Goal: Navigation & Orientation: Find specific page/section

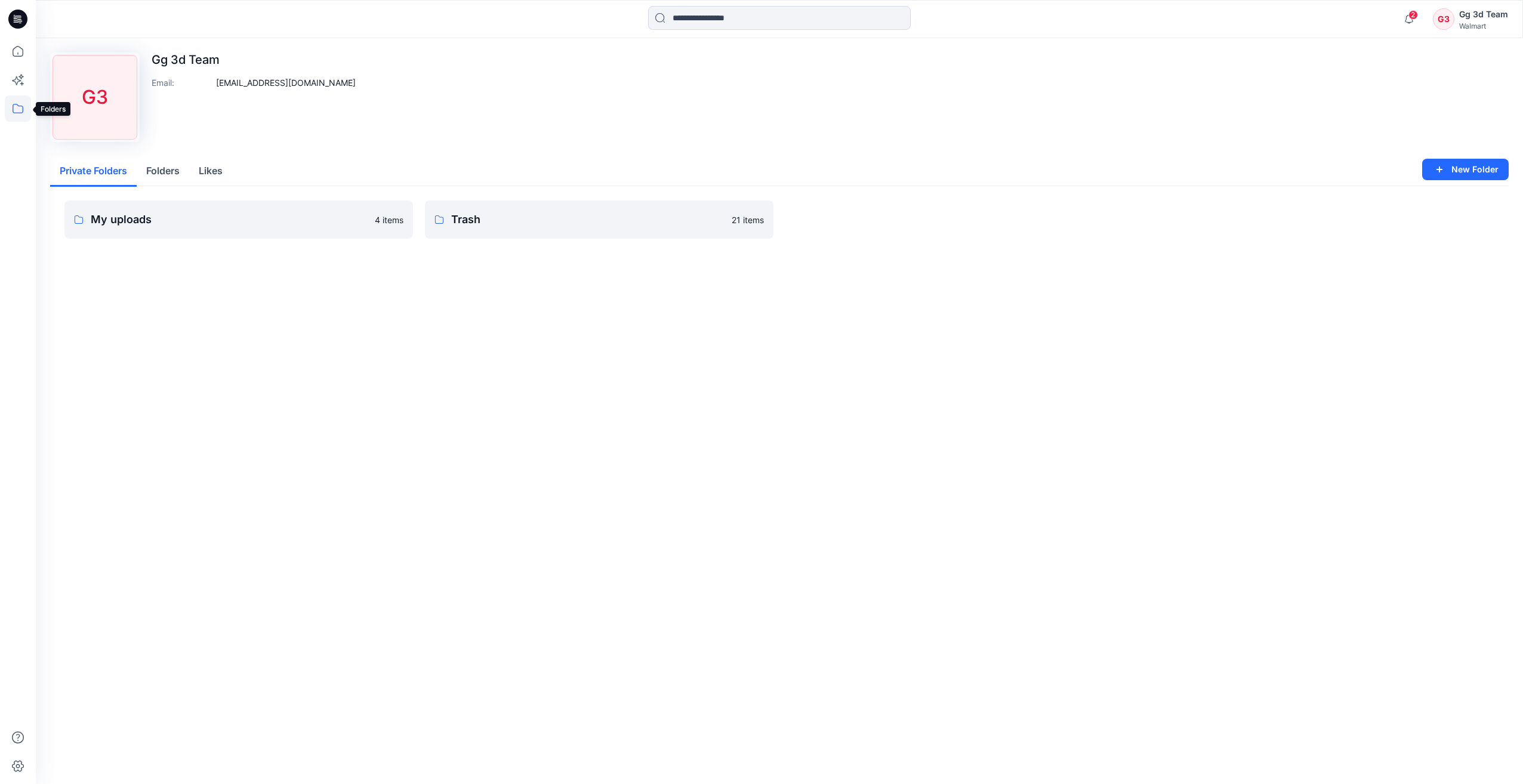
click at [20, 111] on icon at bounding box center [18, 108] width 26 height 26
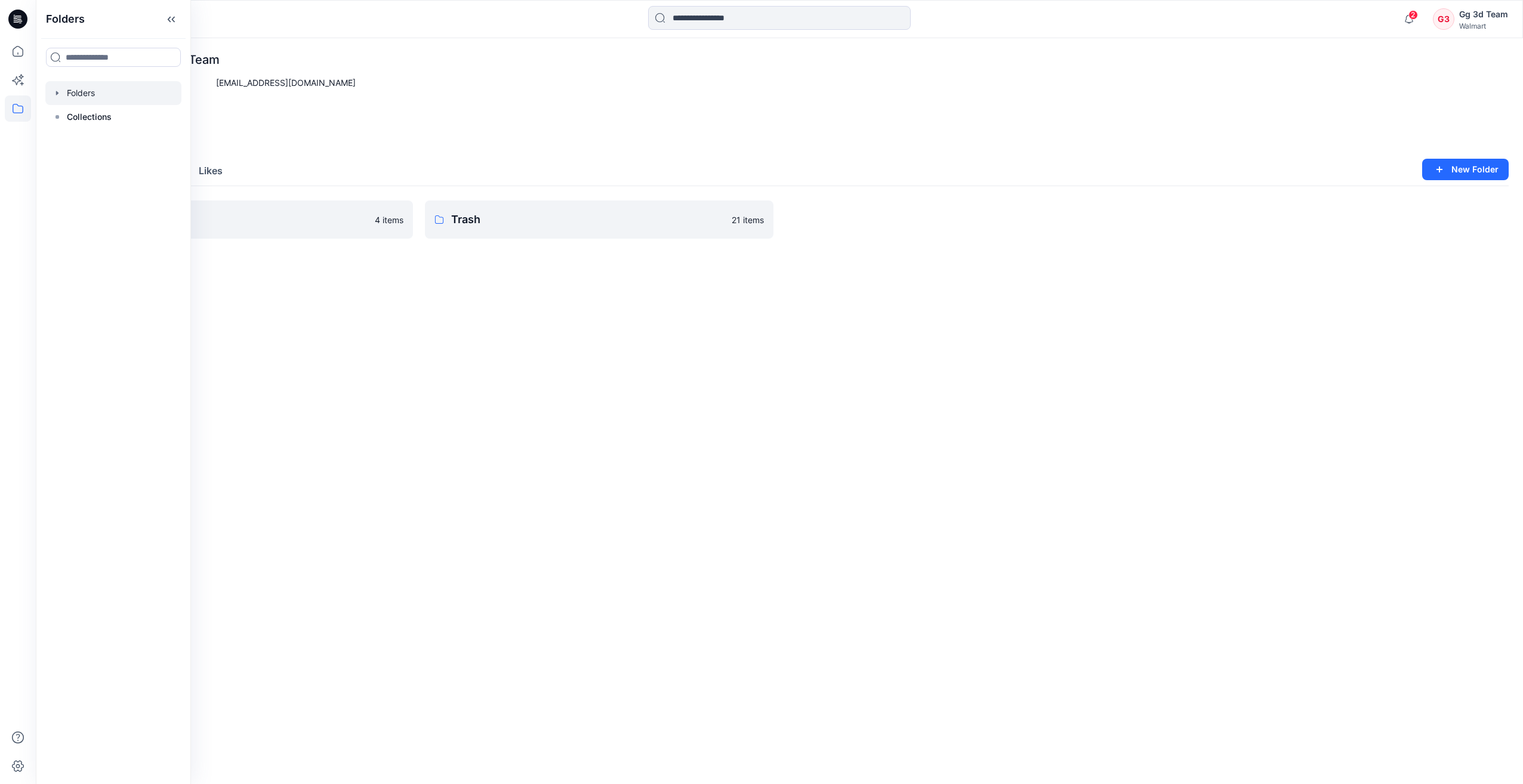
click at [83, 94] on div at bounding box center [113, 93] width 136 height 24
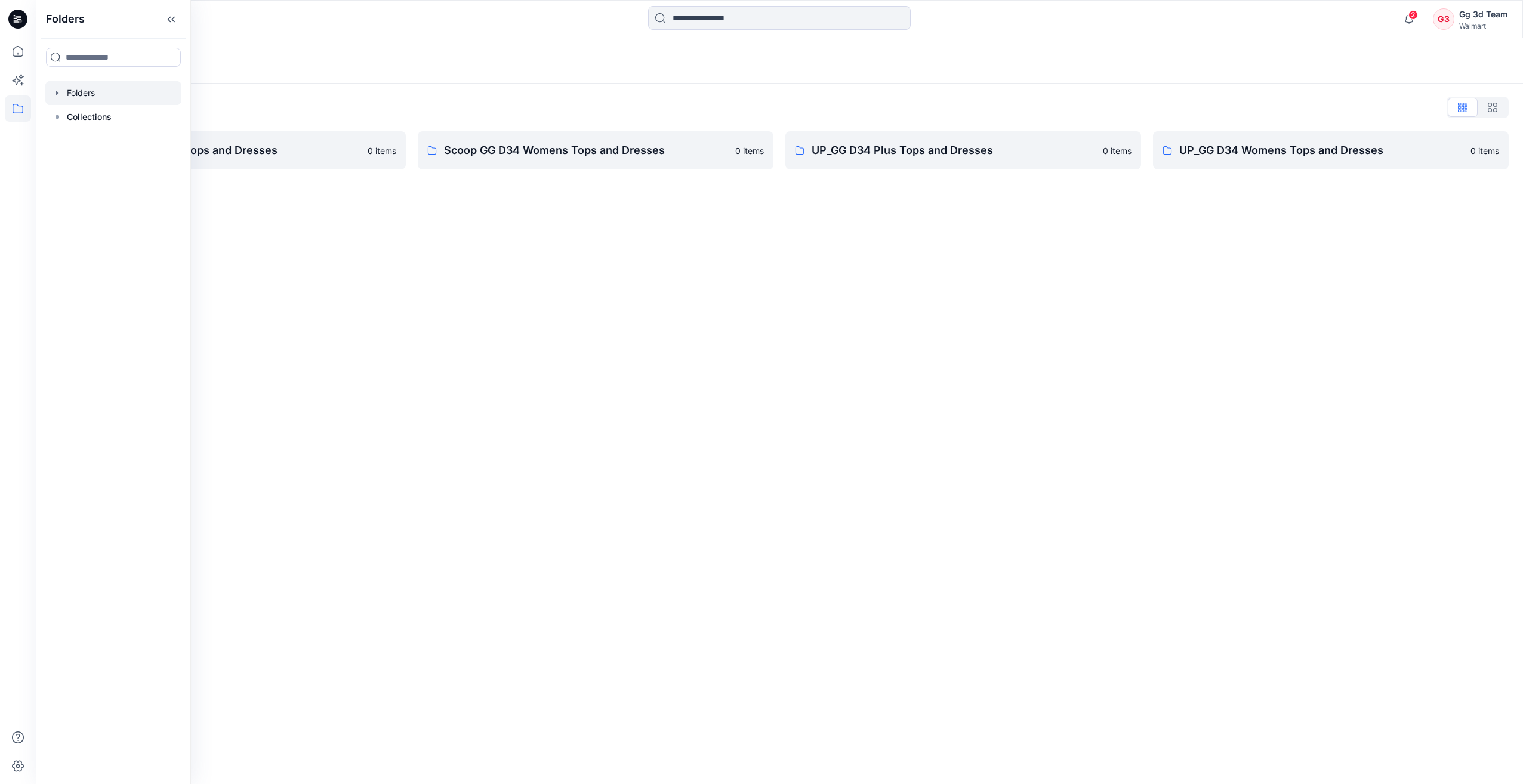
click at [356, 272] on div "Folders Folders List FA GG D34 Womens Tops and Dresses 0 items Scoop GG D34 Wom…" at bounding box center [779, 412] width 1487 height 746
click at [1212, 154] on p "UP_GG D34 Womens Tops and Dresses" at bounding box center [1322, 150] width 284 height 17
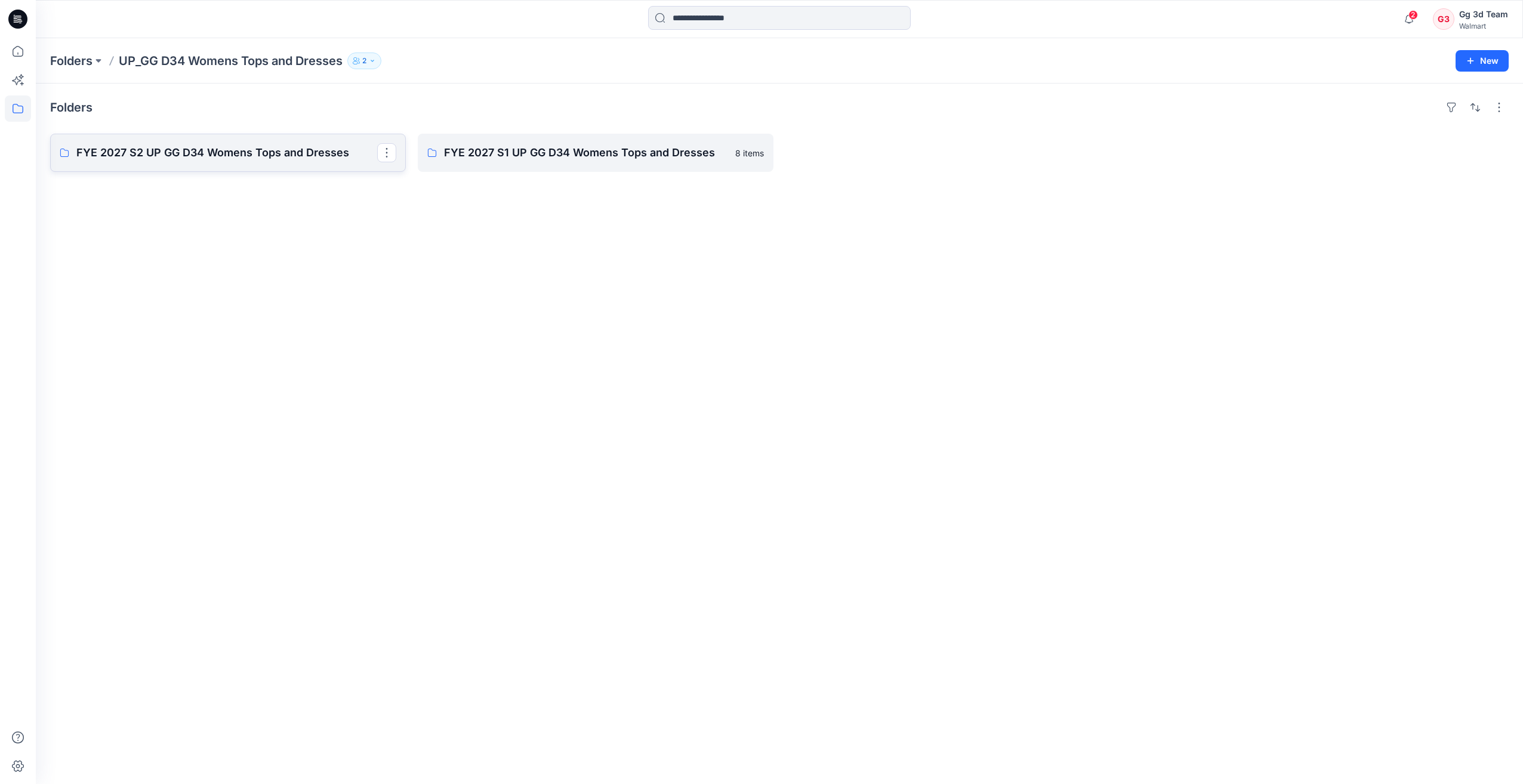
click at [254, 162] on link "FYE 2027 S2 UP GG D34 Womens Tops and Dresses" at bounding box center [228, 152] width 356 height 38
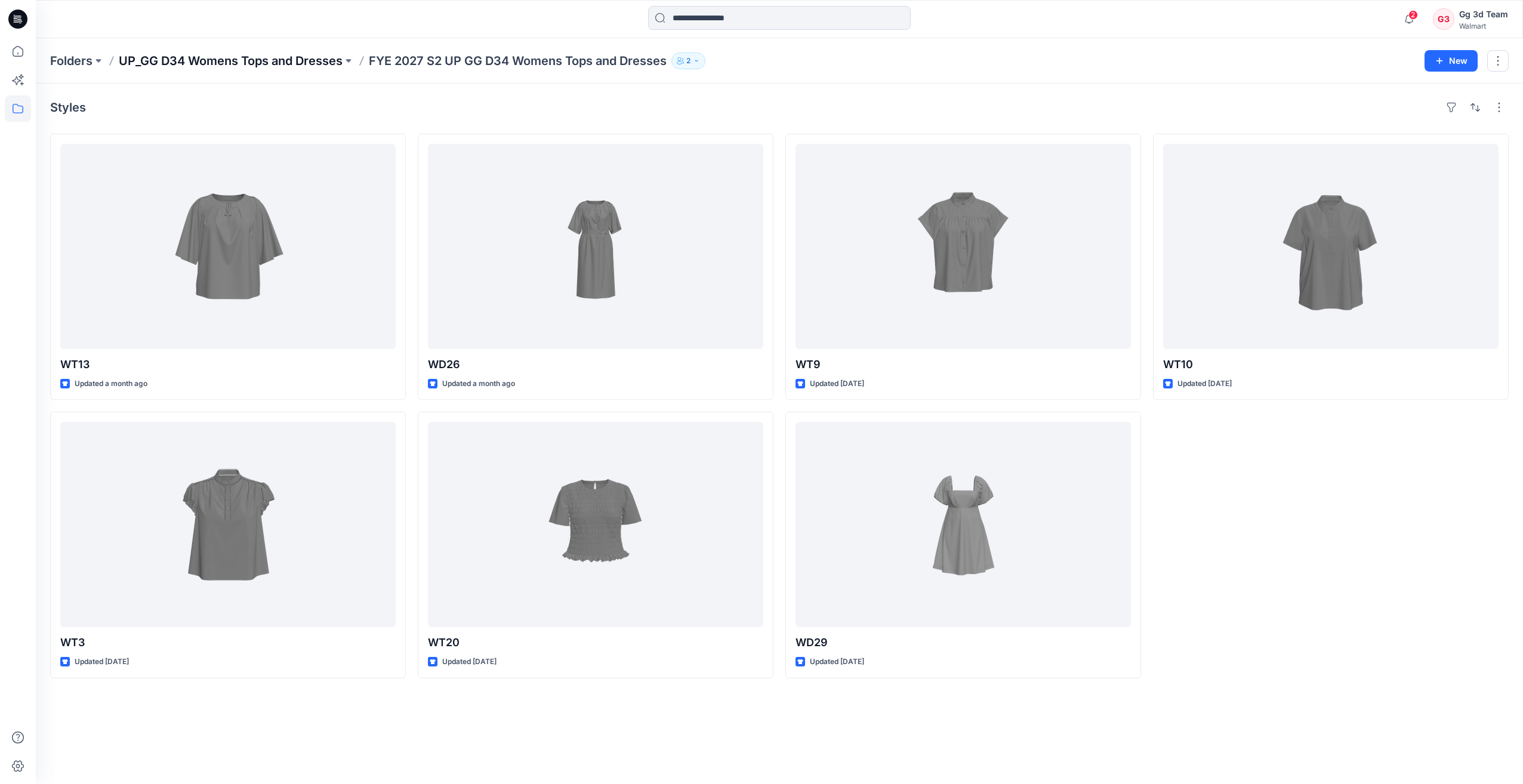
click at [309, 65] on p "UP_GG D34 Womens Tops and Dresses" at bounding box center [230, 61] width 224 height 17
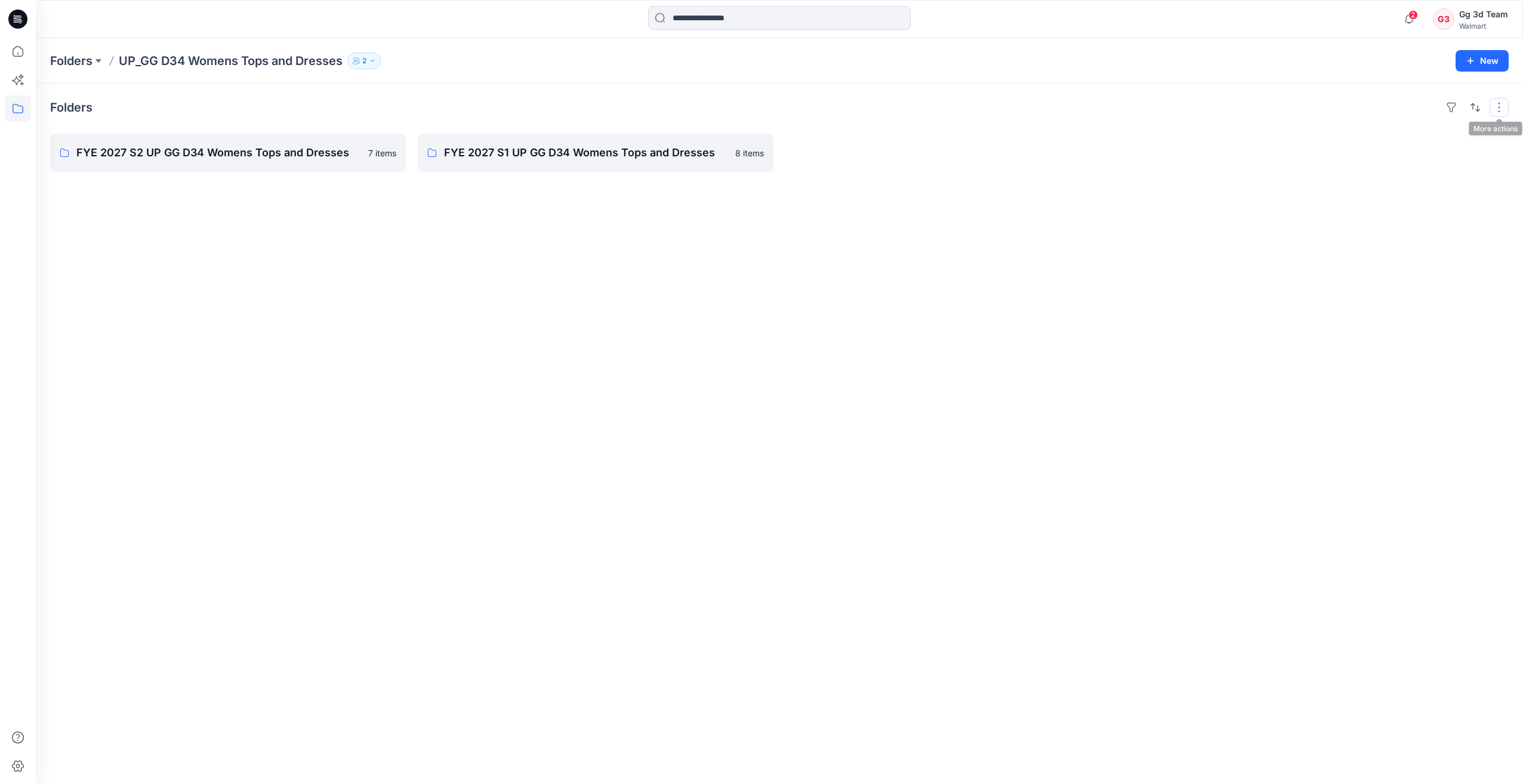
click at [1502, 107] on button "button" at bounding box center [1499, 107] width 19 height 19
click at [1035, 207] on div "Folders Layout Grid Large Grid Folder View Compact Card Card View Card Info FYE…" at bounding box center [779, 434] width 1487 height 700
click at [1467, 62] on icon "button" at bounding box center [1470, 61] width 9 height 9
click at [1451, 117] on p "New Folder" at bounding box center [1448, 113] width 44 height 13
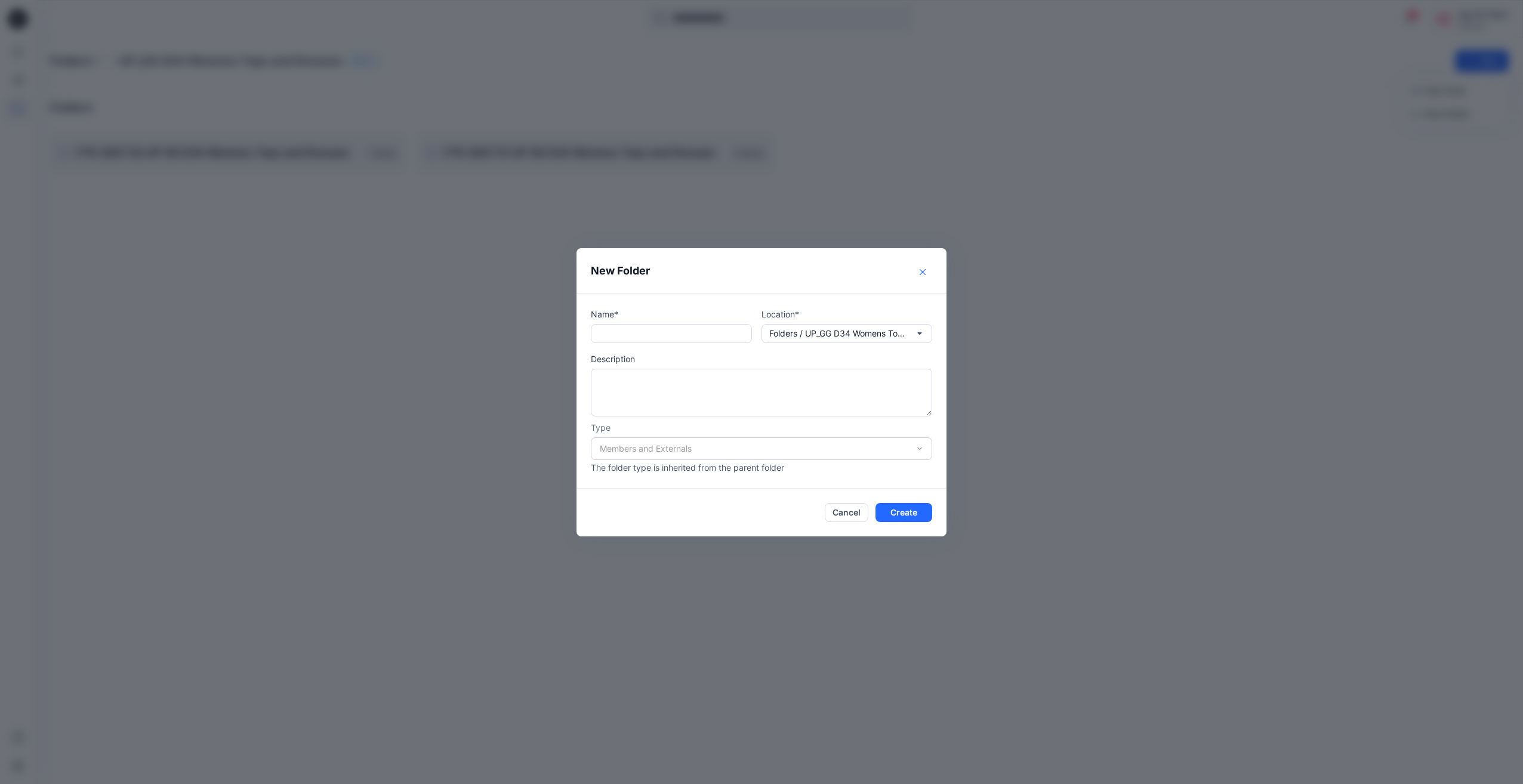
click at [924, 273] on icon "Close" at bounding box center [922, 272] width 6 height 6
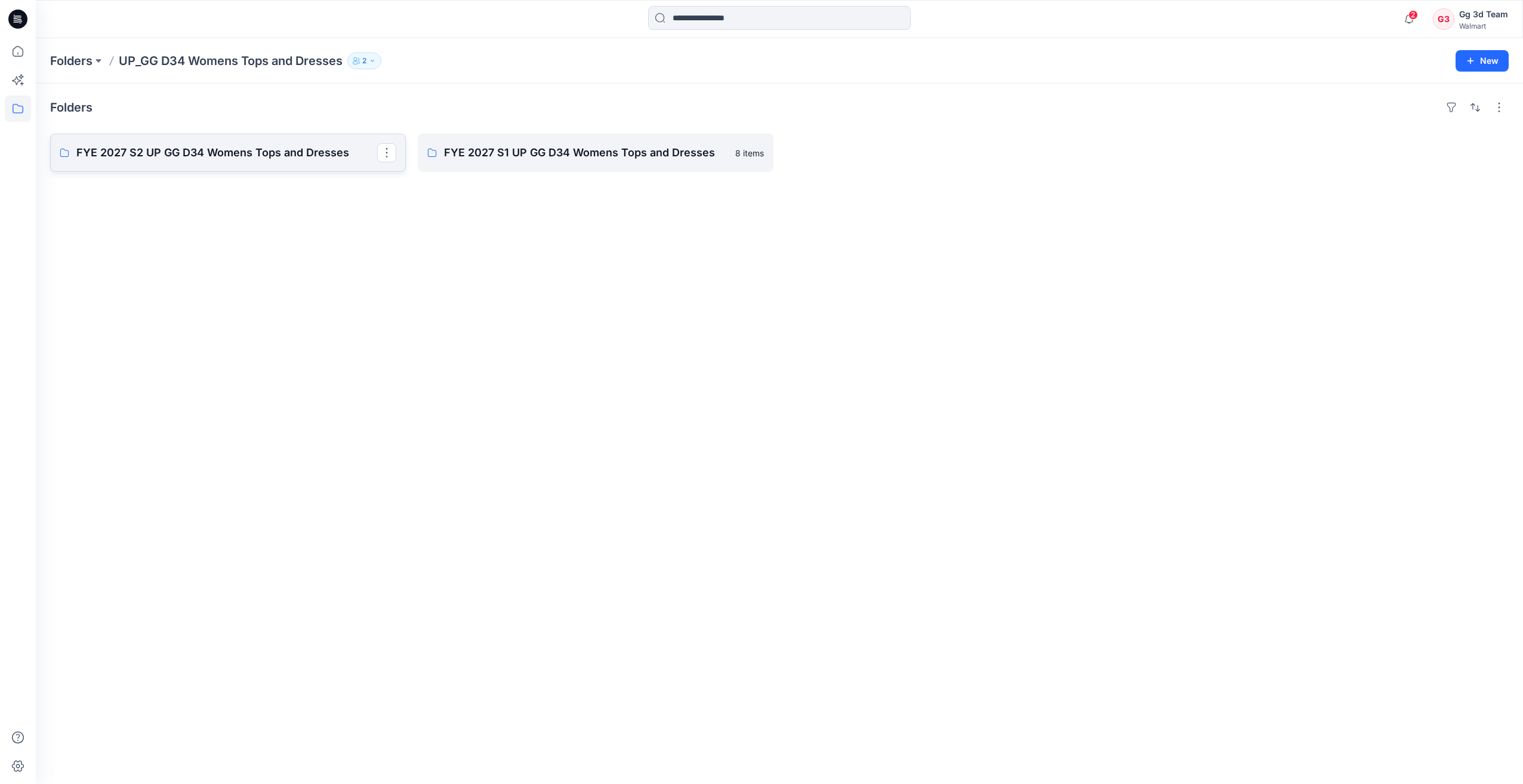
click at [265, 153] on p "FYE 2027 S2 UP GG D34 Womens Tops and Dresses" at bounding box center [226, 152] width 301 height 17
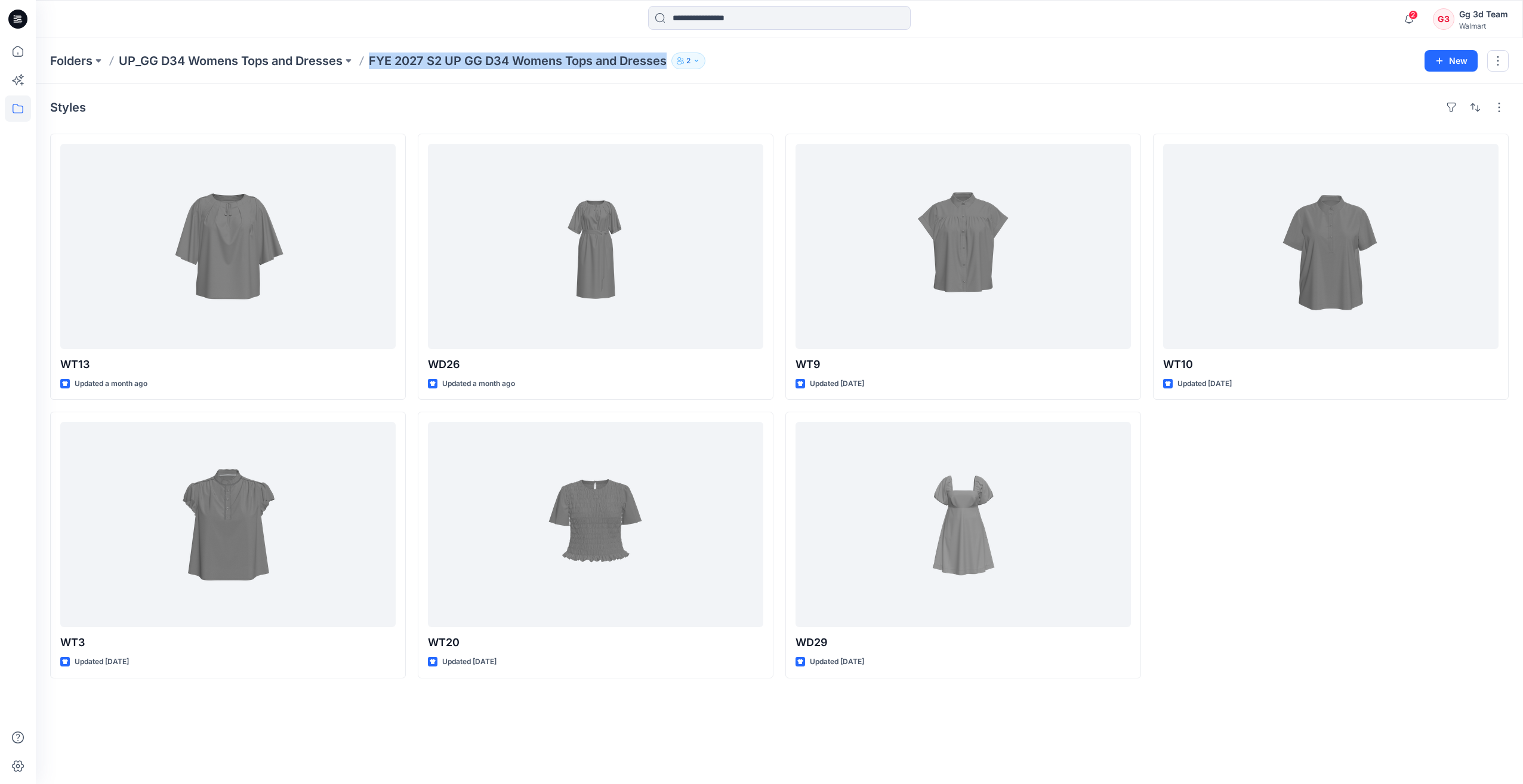
drag, startPoint x: 372, startPoint y: 61, endPoint x: 675, endPoint y: 61, distance: 303.0
click at [675, 61] on div "Folders UP_GG D34 Womens Tops and Dresses FYE 2027 S2 UP GG D34 Womens Tops and…" at bounding box center [732, 61] width 1365 height 17
copy div "FYE 2027 S2 UP GG D34 Womens Tops and Dresses 2 New"
click at [297, 61] on p "UP_GG D34 Womens Tops and Dresses" at bounding box center [230, 61] width 224 height 17
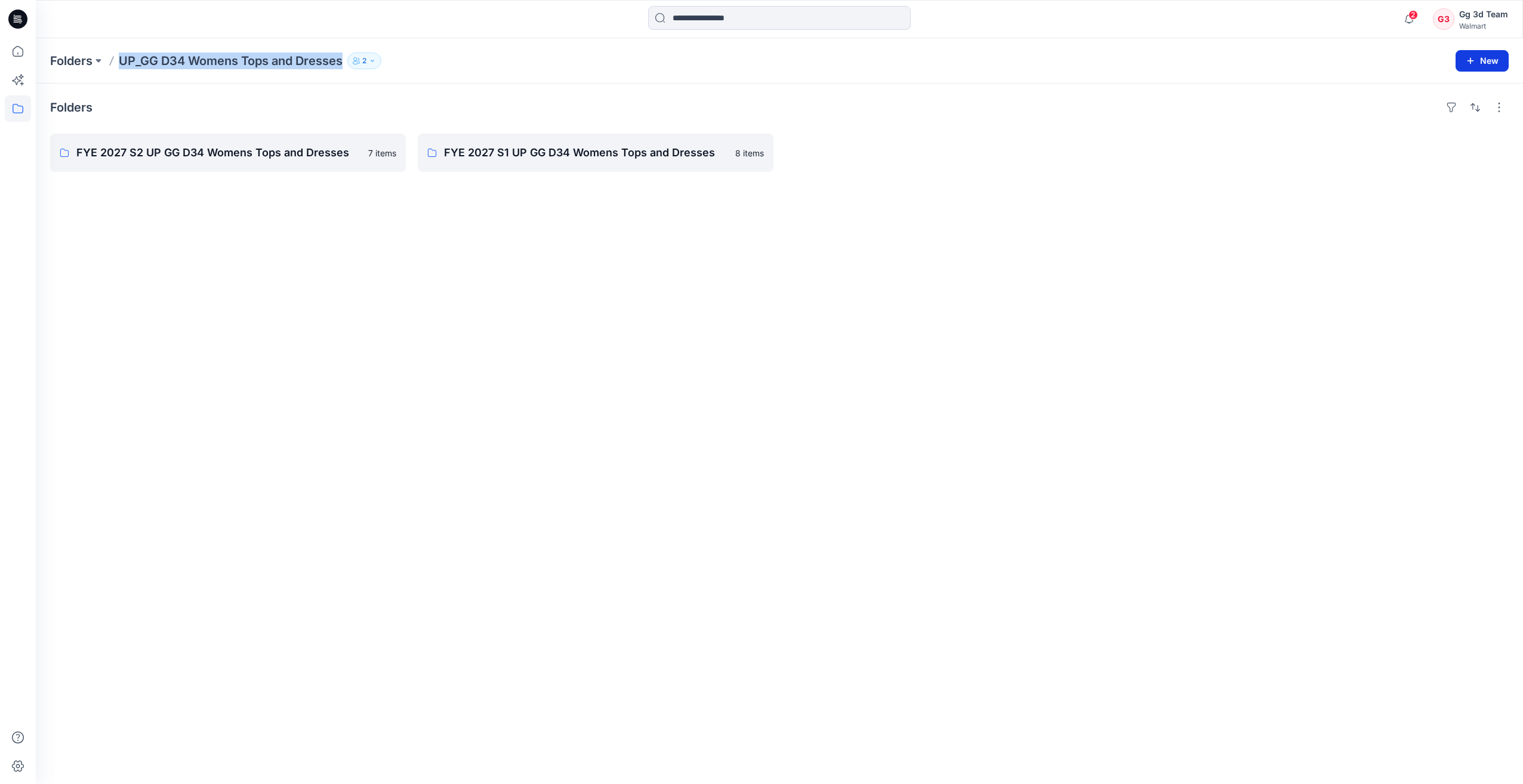
click at [1477, 57] on button "New" at bounding box center [1482, 61] width 53 height 22
click at [1462, 112] on p "New Folder" at bounding box center [1448, 113] width 44 height 13
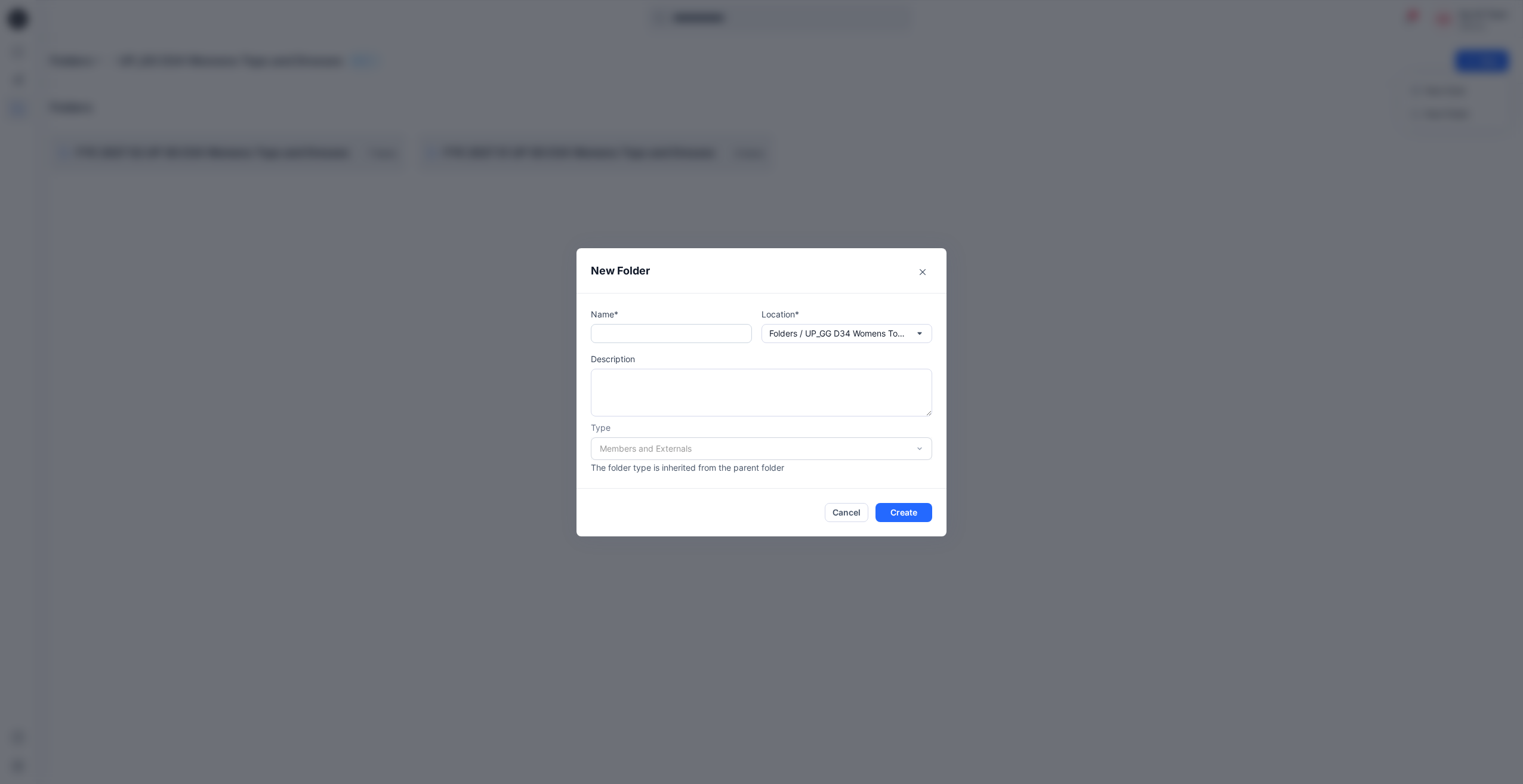
click at [699, 331] on input "text" at bounding box center [671, 333] width 161 height 19
paste input "**********"
click at [618, 335] on input "**********" at bounding box center [671, 333] width 161 height 19
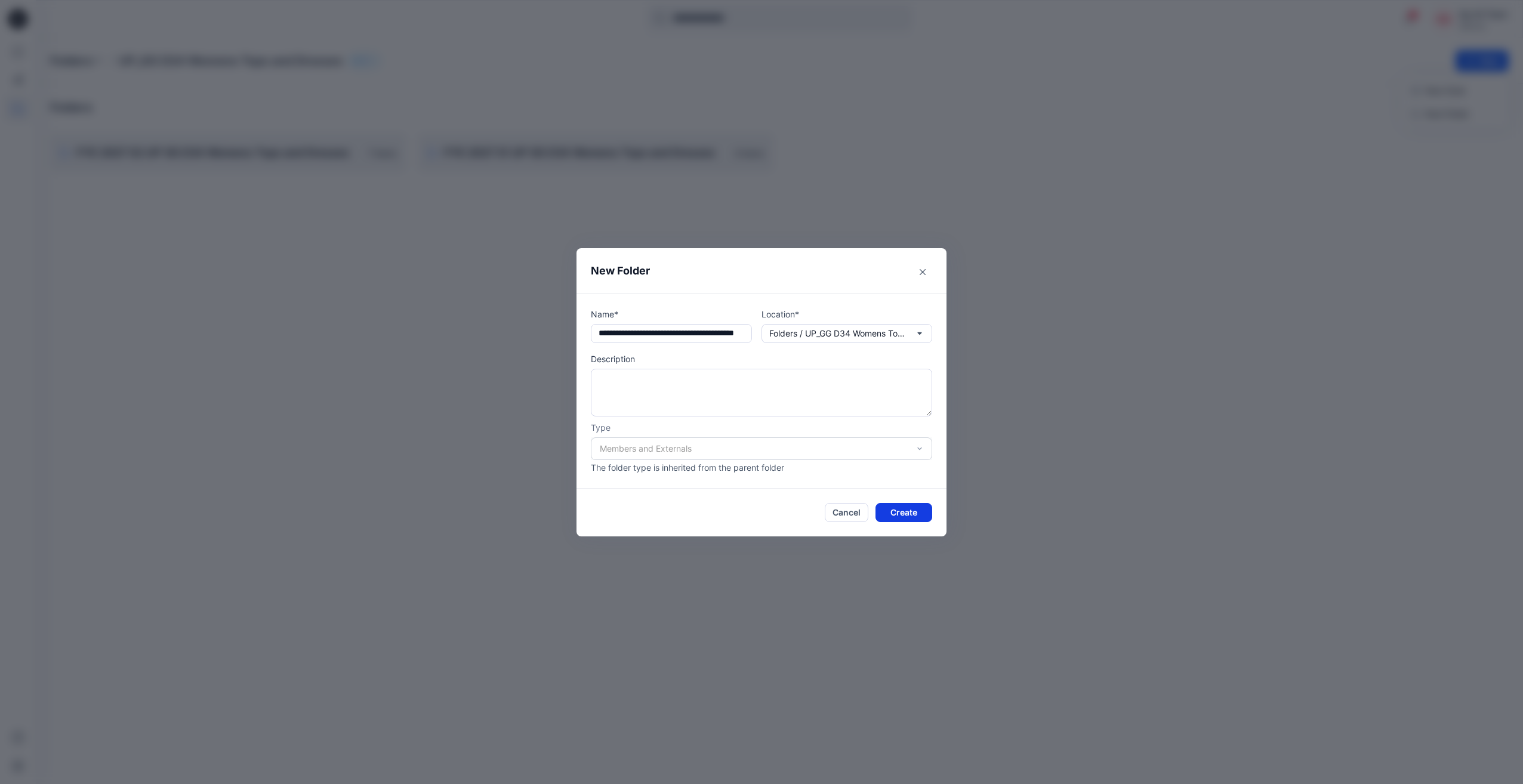
type input "**********"
click at [915, 519] on button "Create" at bounding box center [904, 513] width 57 height 19
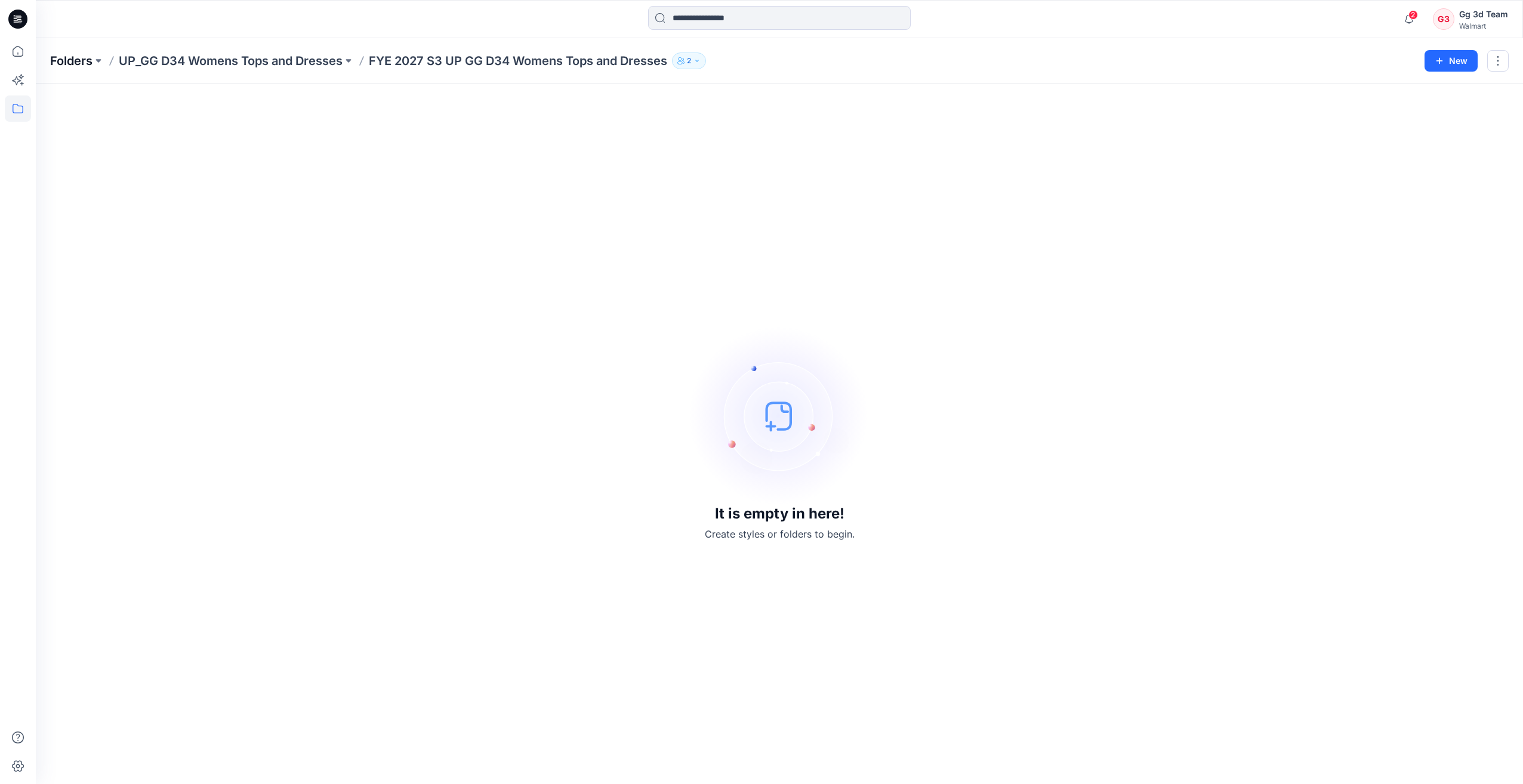
click at [67, 68] on p "Folders" at bounding box center [71, 61] width 42 height 17
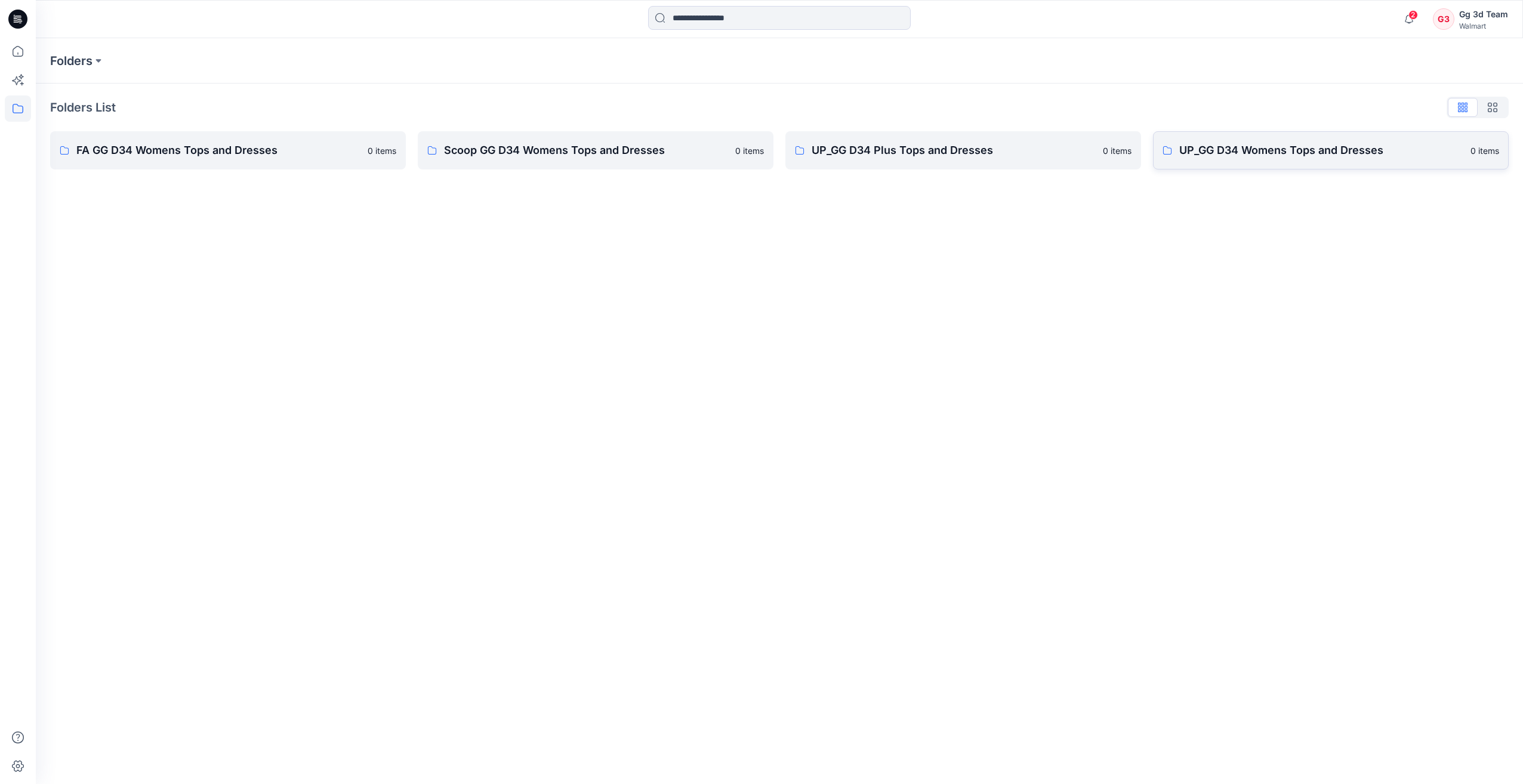
click at [1229, 148] on p "UP_GG D34 Womens Tops and Dresses" at bounding box center [1322, 150] width 284 height 17
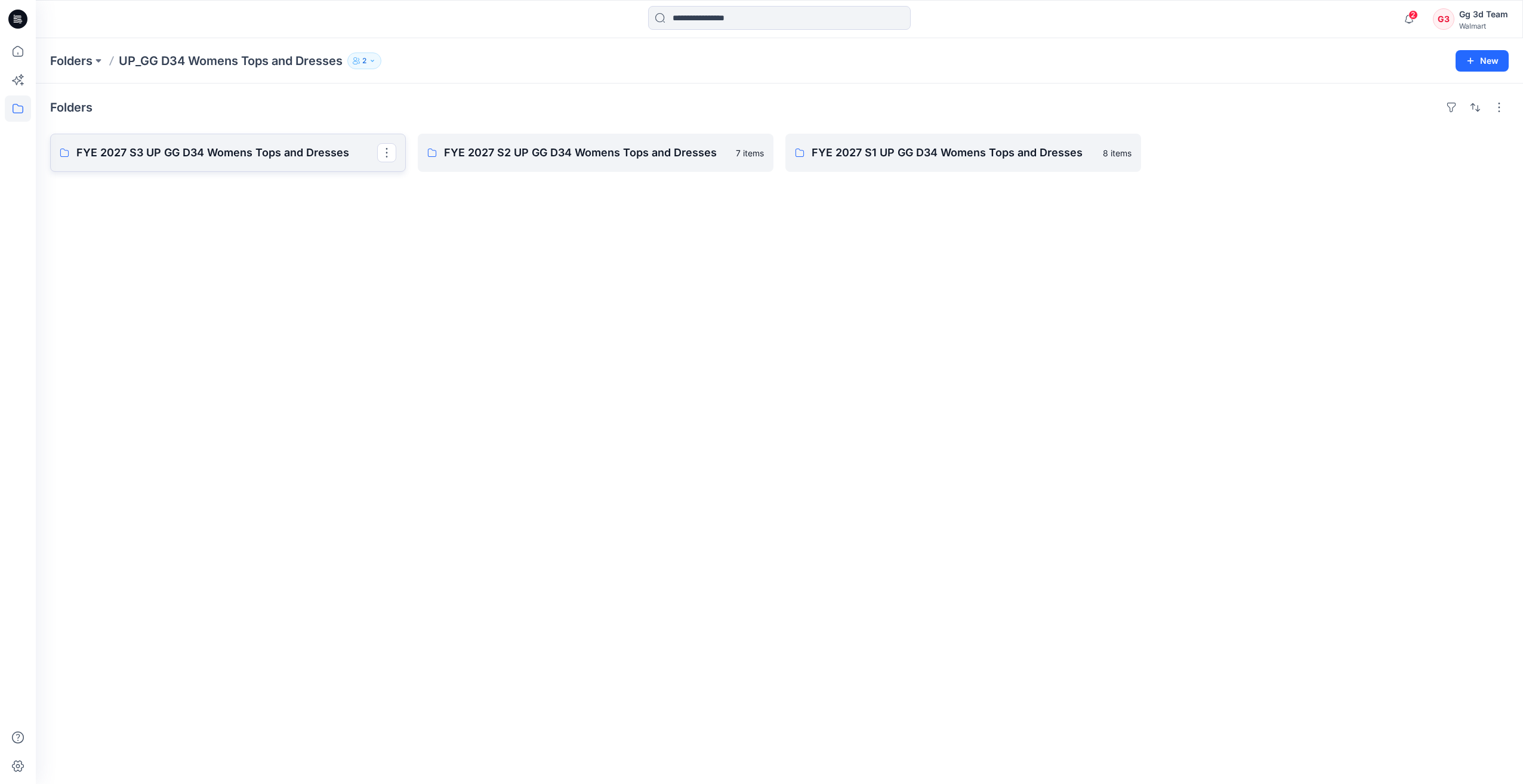
click at [197, 155] on p "FYE 2027 S3 UP GG D34 Womens Tops and Dresses" at bounding box center [226, 152] width 301 height 17
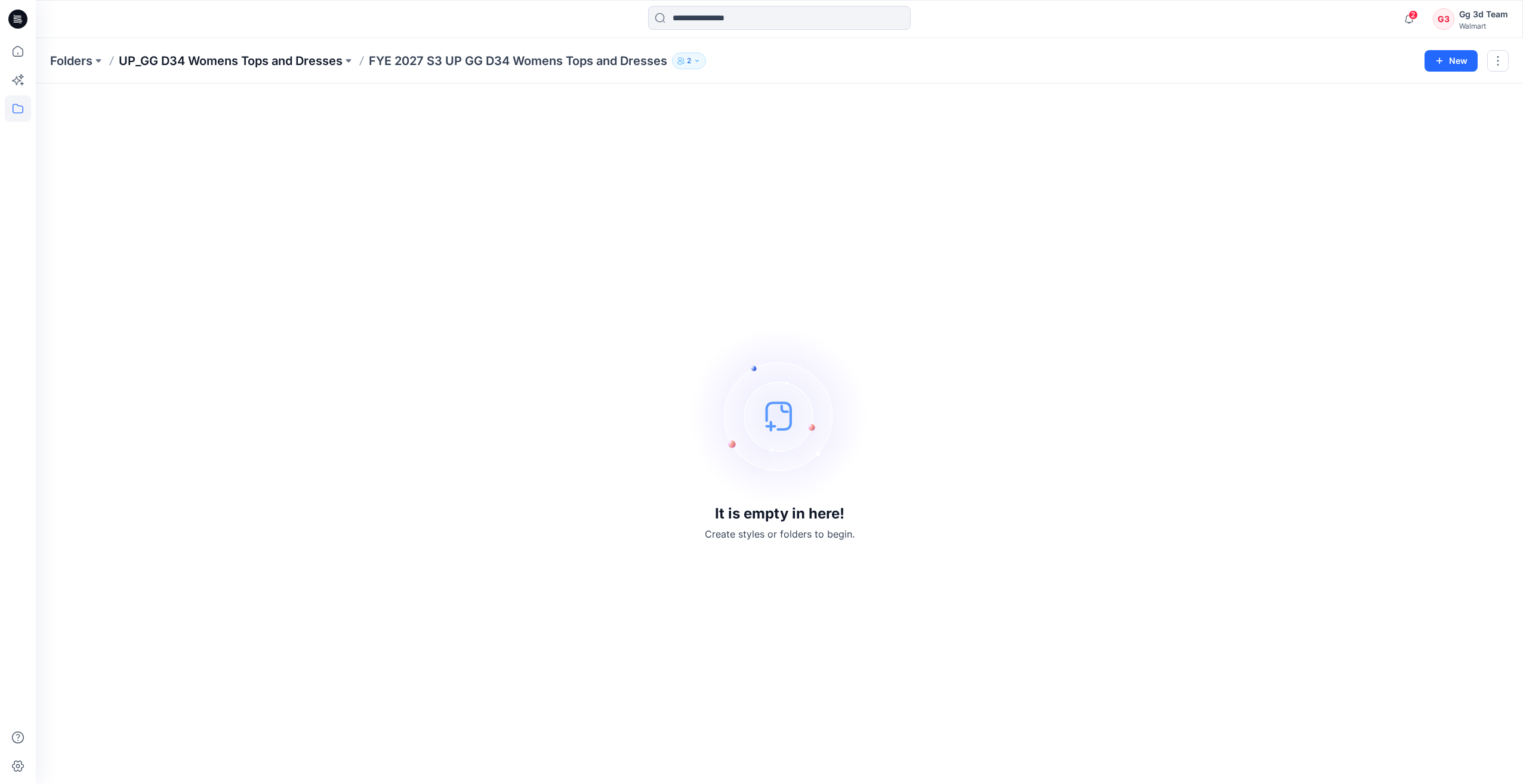
click at [193, 58] on p "UP_GG D34 Womens Tops and Dresses" at bounding box center [230, 61] width 224 height 17
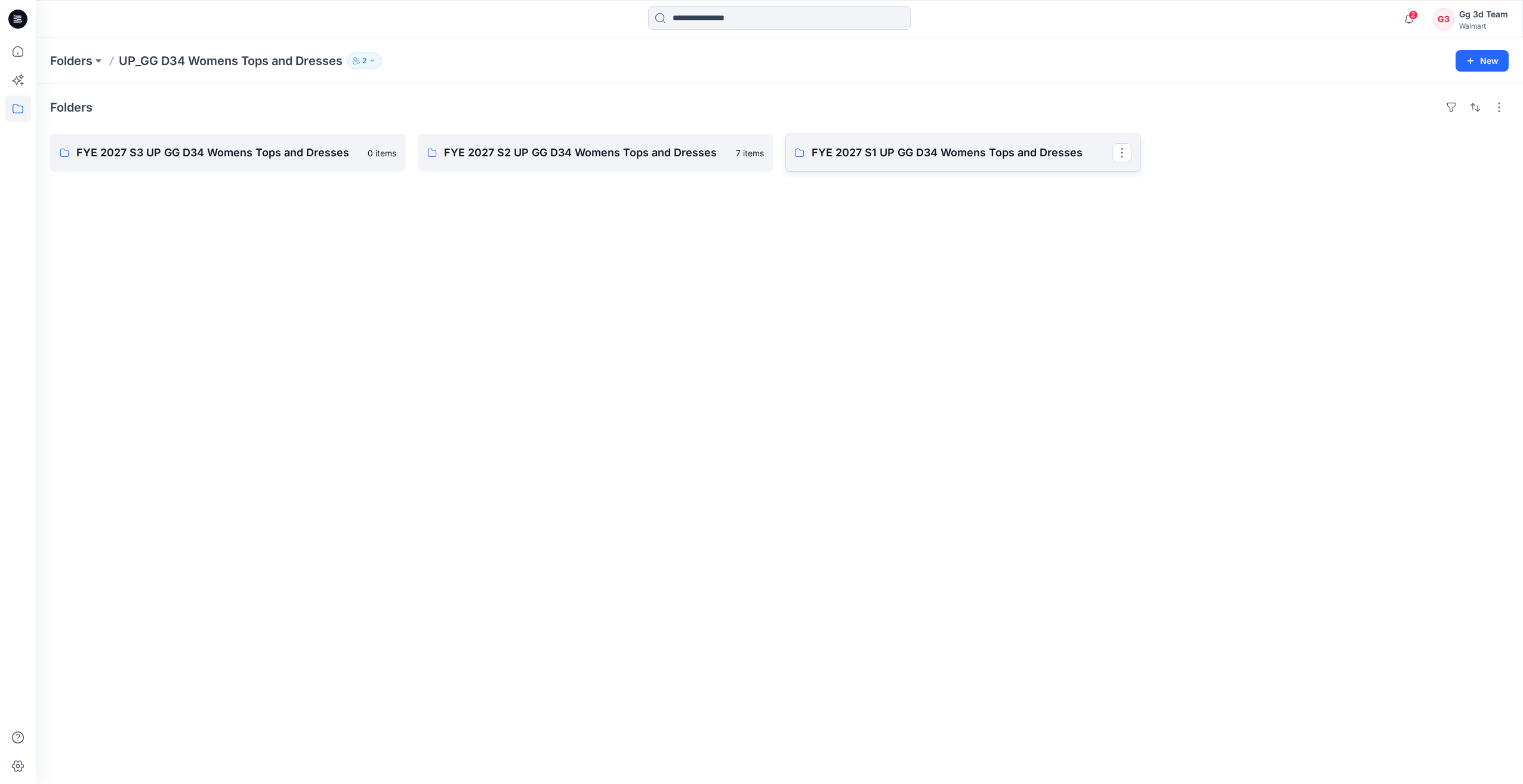
click at [857, 156] on p "FYE 2027 S1 UP GG D34 Womens Tops and Dresses" at bounding box center [962, 152] width 301 height 17
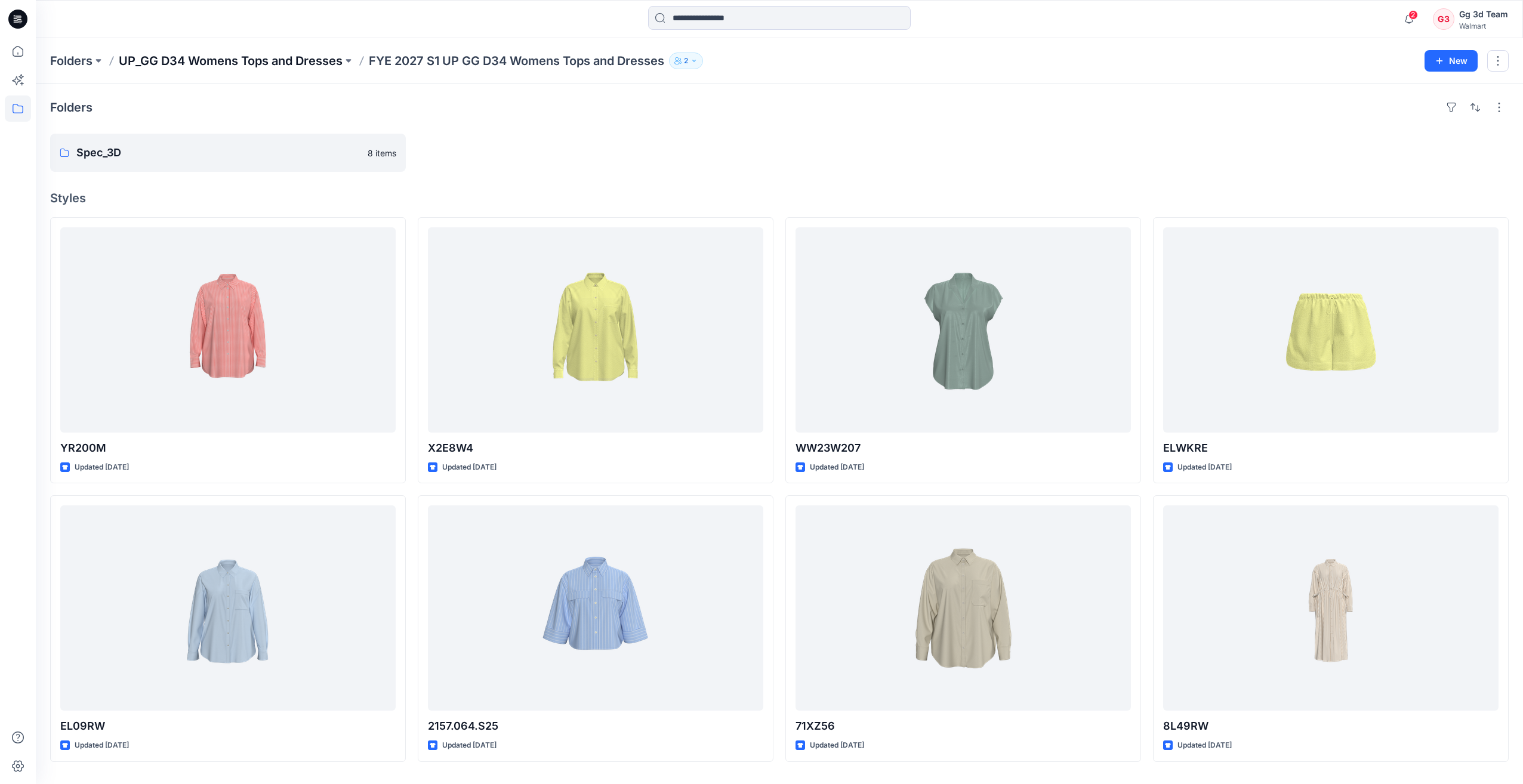
click at [300, 58] on p "UP_GG D34 Womens Tops and Dresses" at bounding box center [230, 61] width 224 height 17
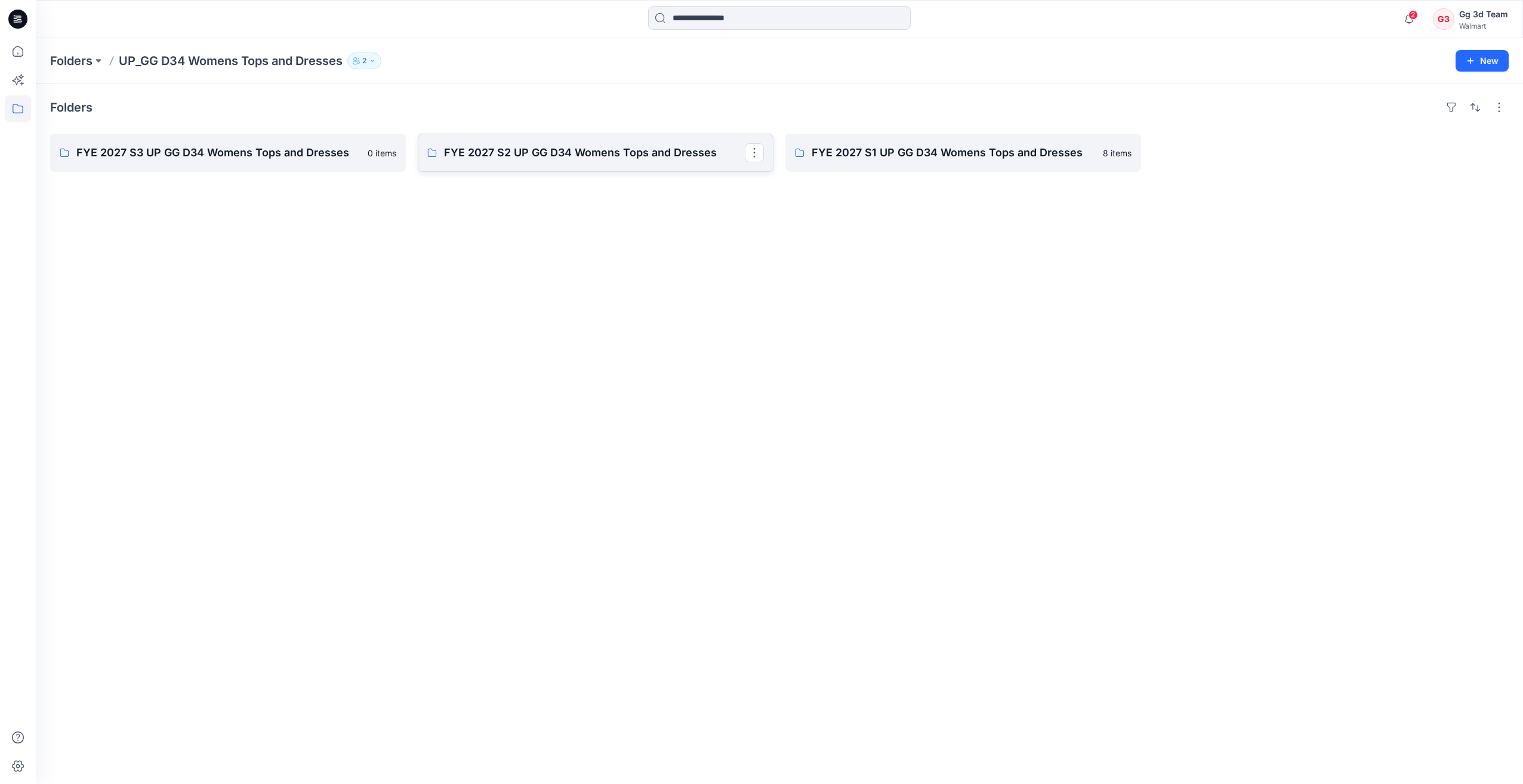
click at [575, 152] on p "FYE 2027 S2 UP GG D34 Womens Tops and Dresses" at bounding box center [594, 152] width 301 height 17
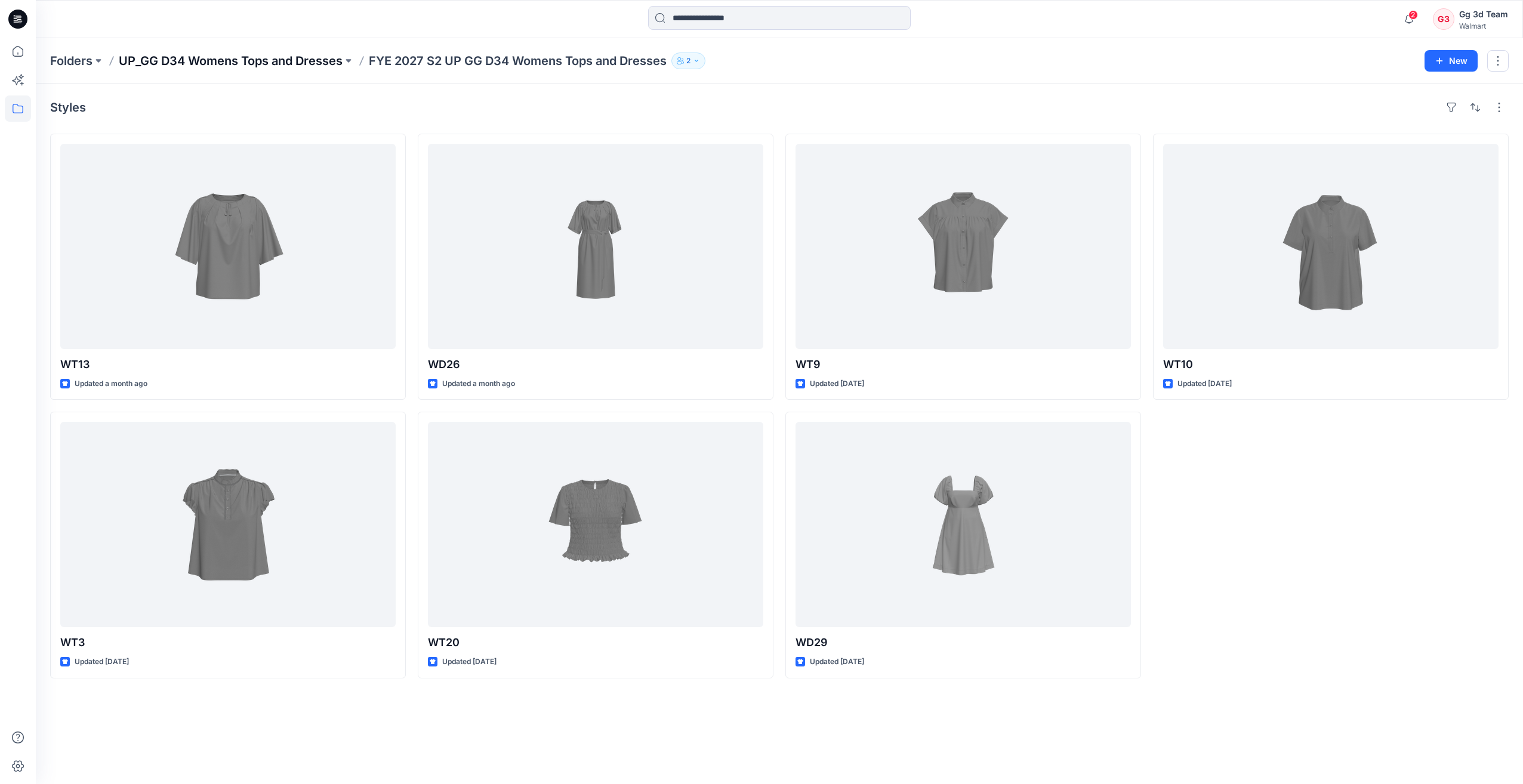
click at [216, 65] on p "UP_GG D34 Womens Tops and Dresses" at bounding box center [230, 61] width 224 height 17
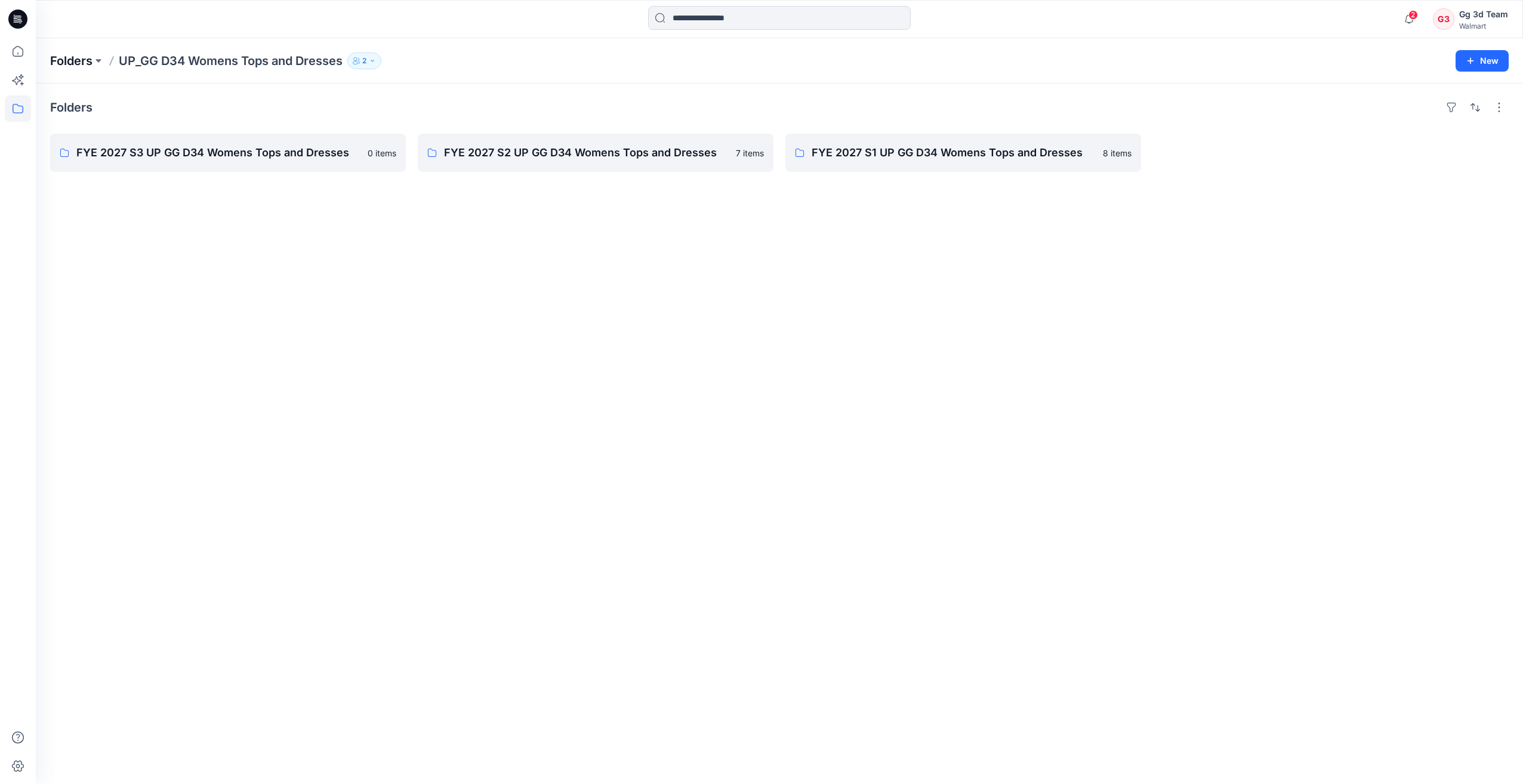
click at [75, 61] on p "Folders" at bounding box center [71, 61] width 42 height 17
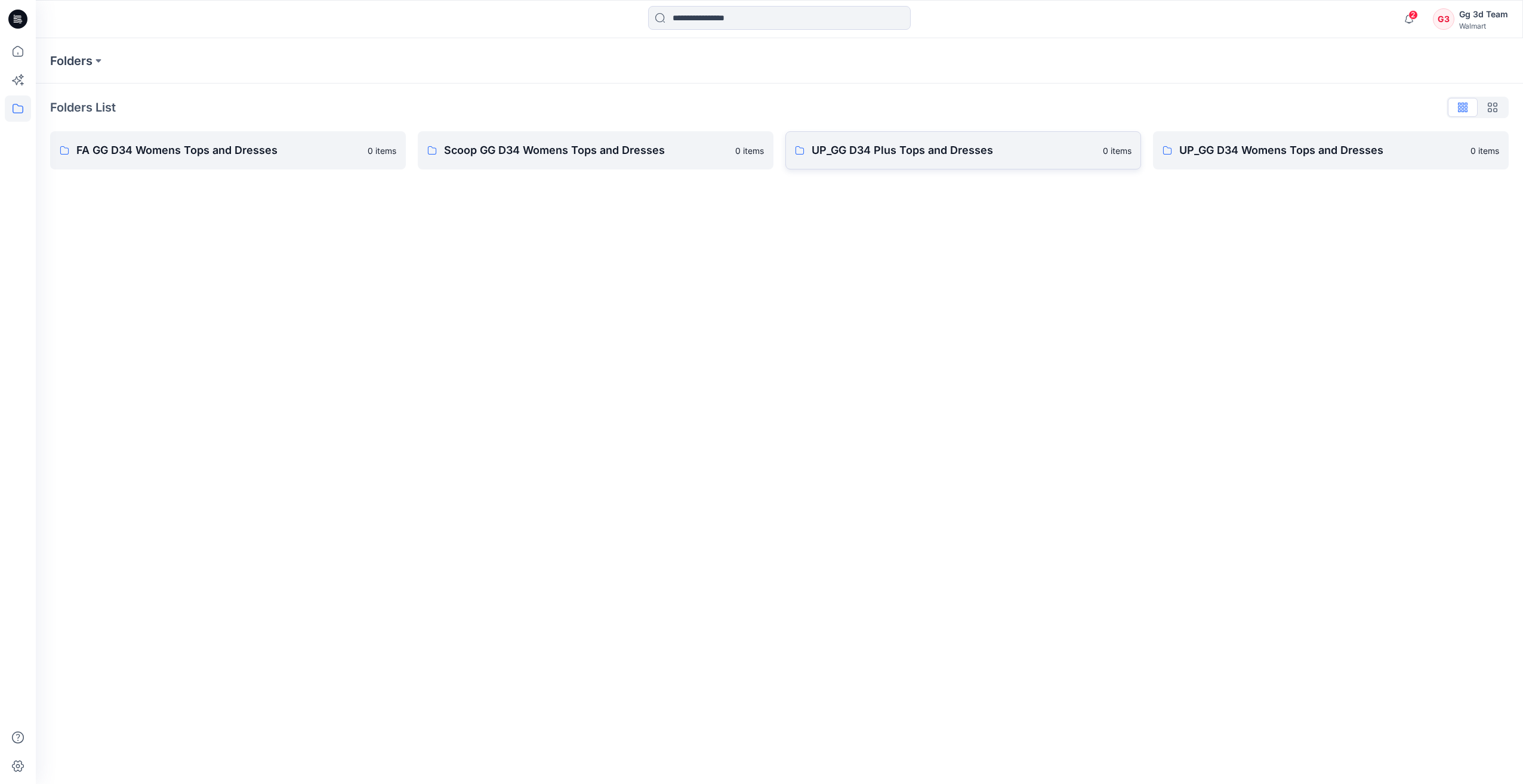
click at [899, 152] on p "UP_GG D34 Plus Tops and Dresses" at bounding box center [954, 150] width 284 height 17
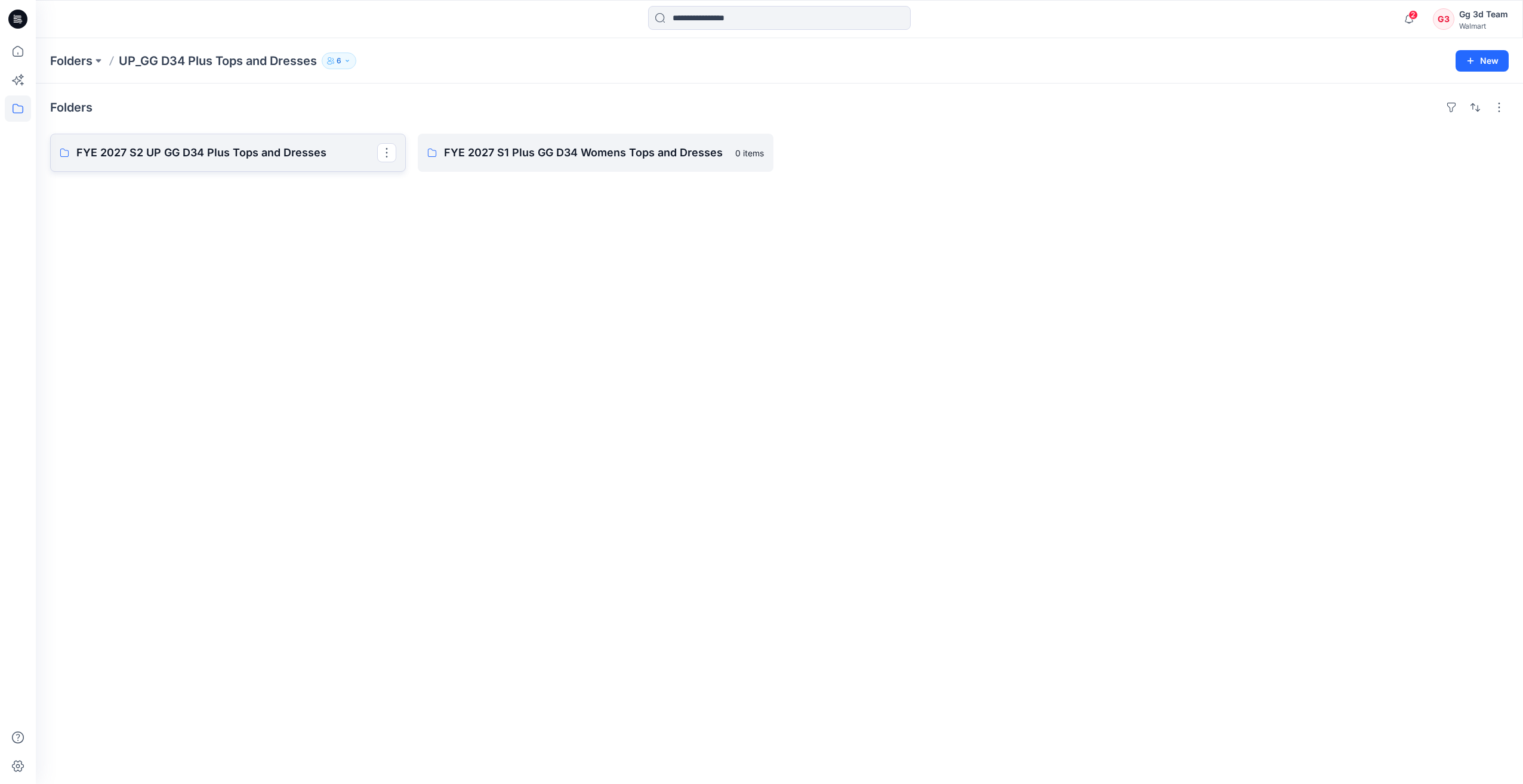
click at [254, 147] on p "FYE 2027 S2 UP GG D34 Plus Tops and Dresses" at bounding box center [226, 152] width 301 height 17
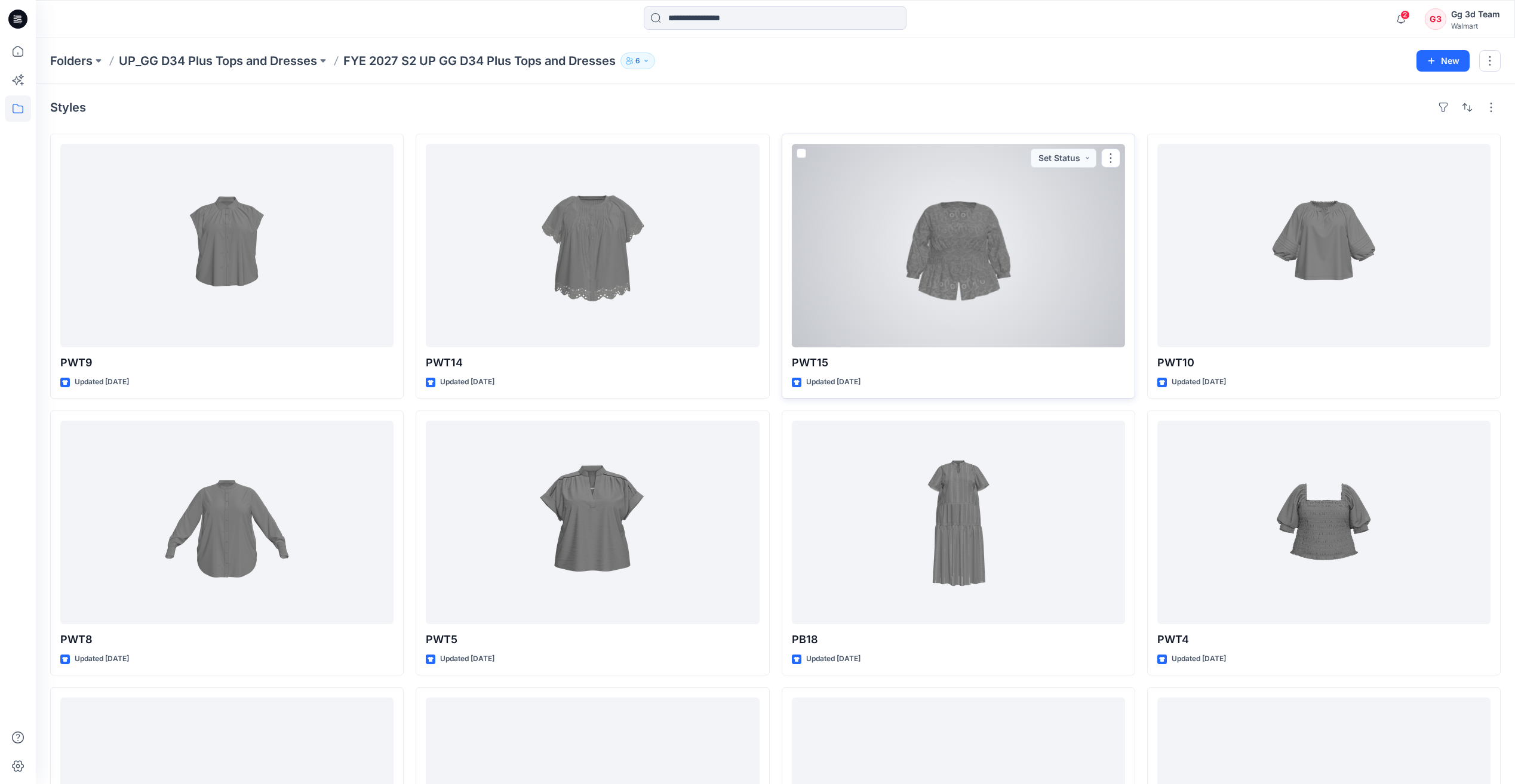
click at [952, 253] on div at bounding box center [958, 246] width 333 height 203
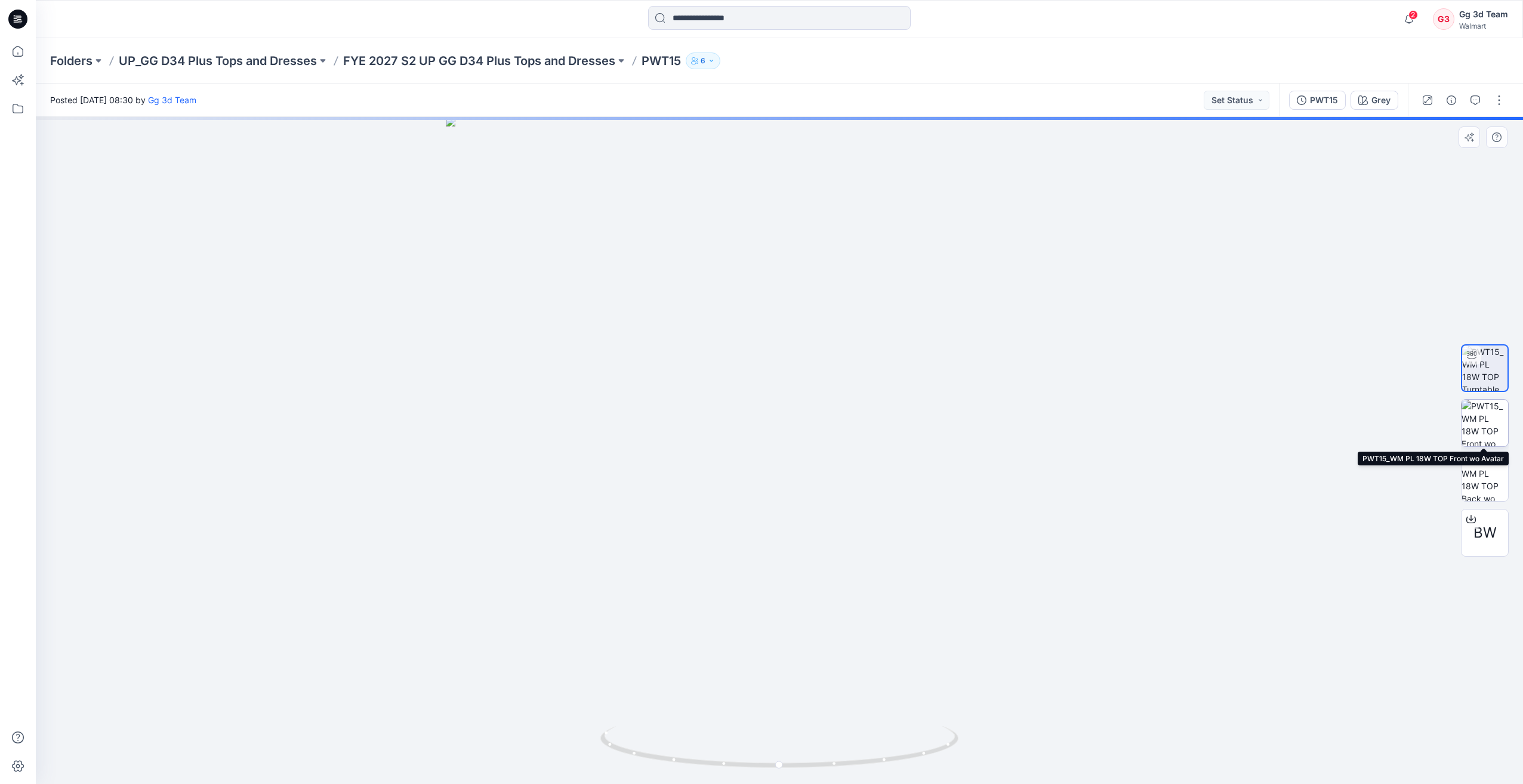
click at [1487, 428] on img at bounding box center [1485, 423] width 46 height 46
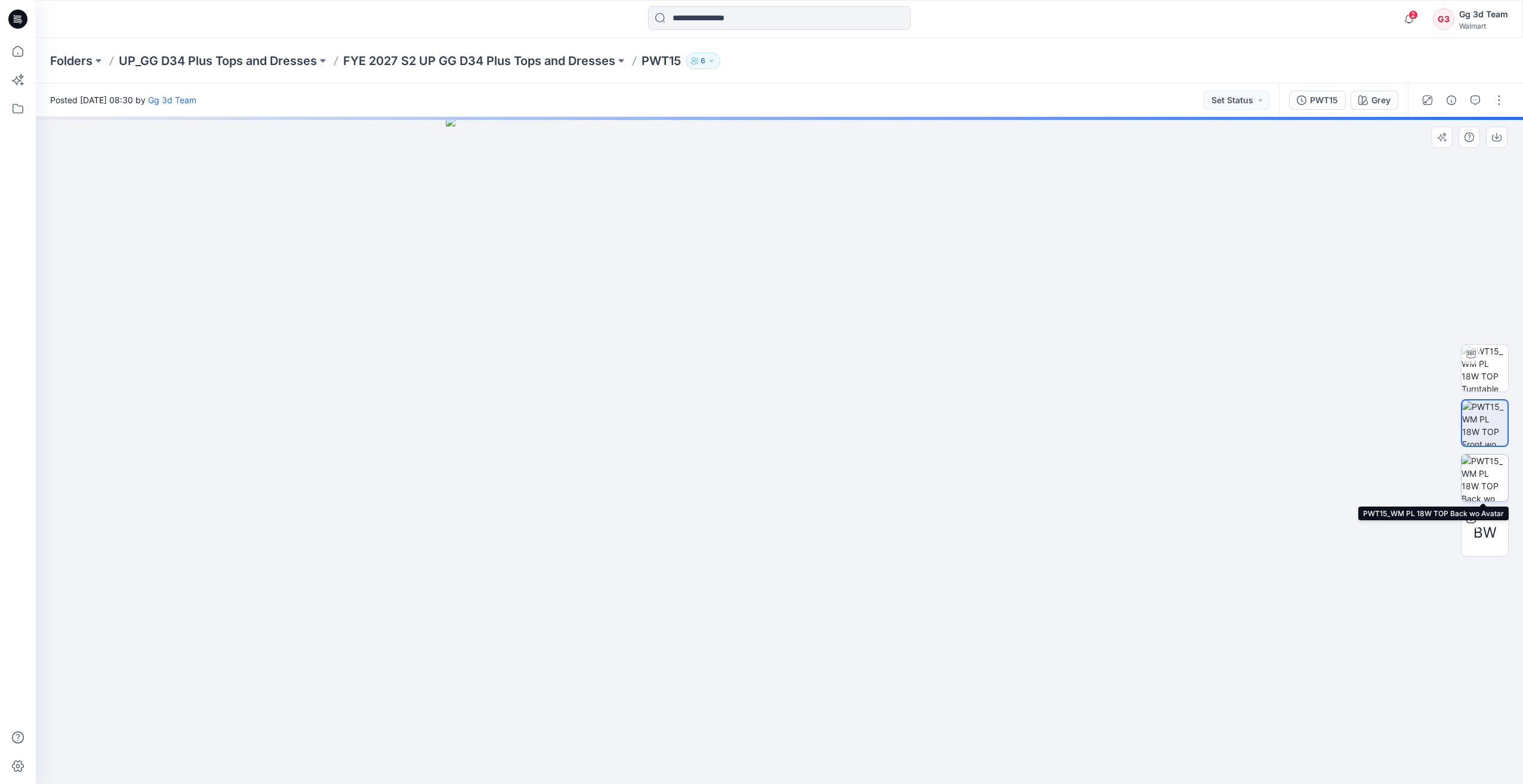
click at [1489, 476] on img at bounding box center [1485, 478] width 46 height 46
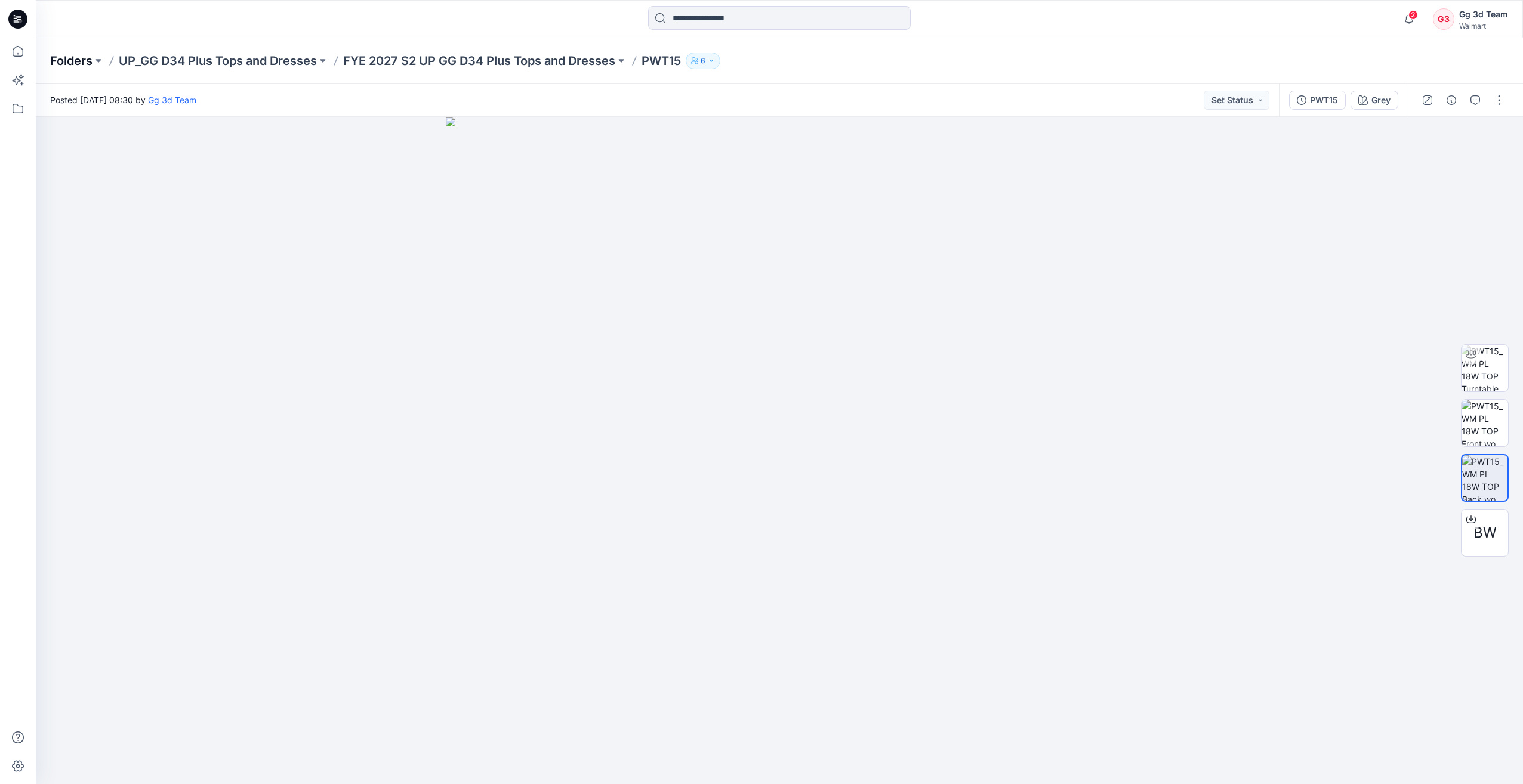
click at [77, 61] on p "Folders" at bounding box center [71, 61] width 42 height 17
